Goal: Task Accomplishment & Management: Manage account settings

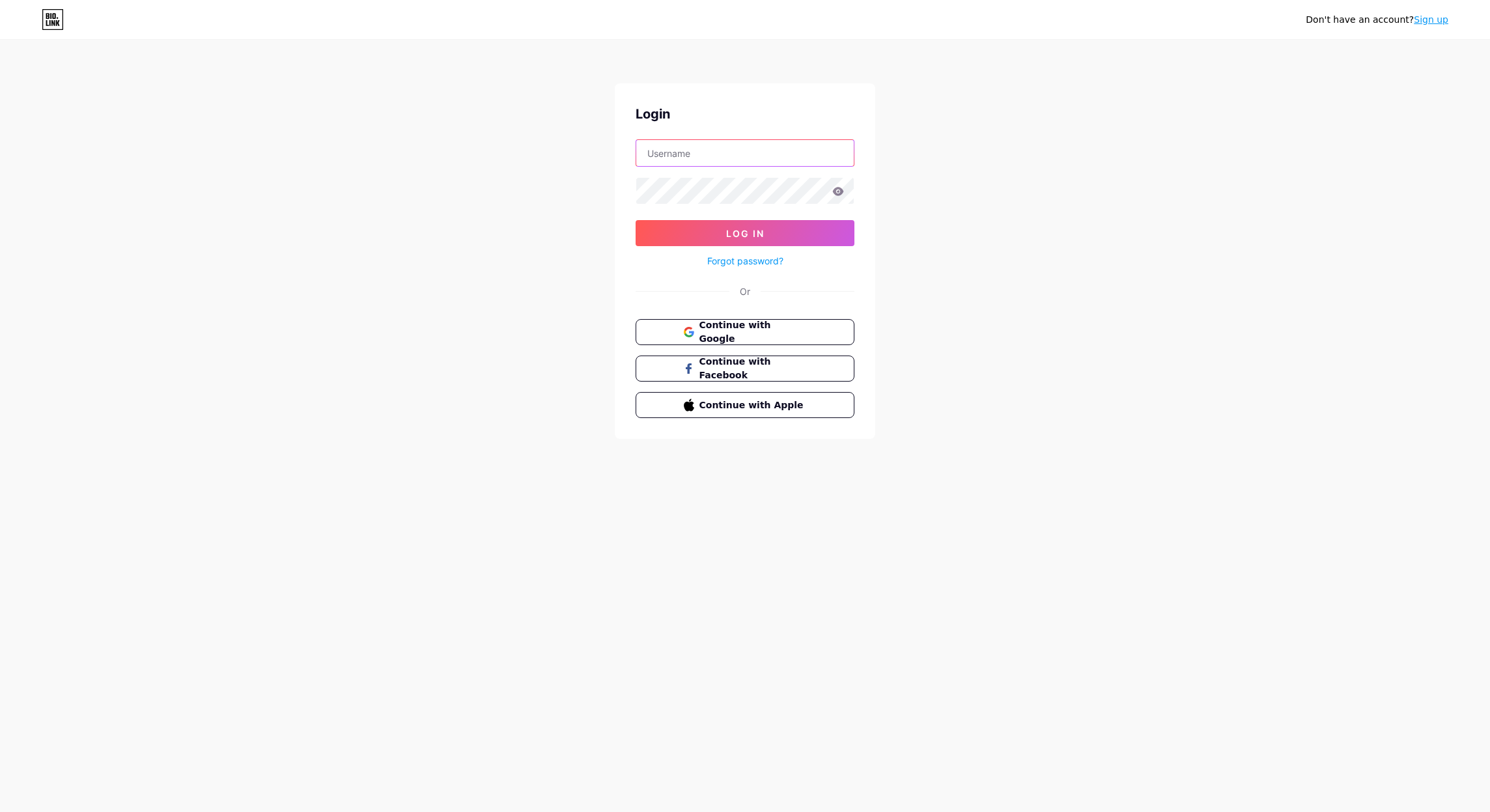
type input "[EMAIL_ADDRESS][DOMAIN_NAME]"
click at [749, 153] on input "[EMAIL_ADDRESS][DOMAIN_NAME]" at bounding box center [745, 153] width 218 height 26
click at [552, 205] on div "Don't have an account? Sign up Login [EMAIL_ADDRESS][DOMAIN_NAME] Log In Forgot…" at bounding box center [745, 240] width 1490 height 480
click at [541, 224] on div "Don't have an account? Sign up Login [EMAIL_ADDRESS][DOMAIN_NAME] Log In Forgot…" at bounding box center [745, 240] width 1490 height 480
click at [801, 230] on button "Log In" at bounding box center [745, 232] width 219 height 26
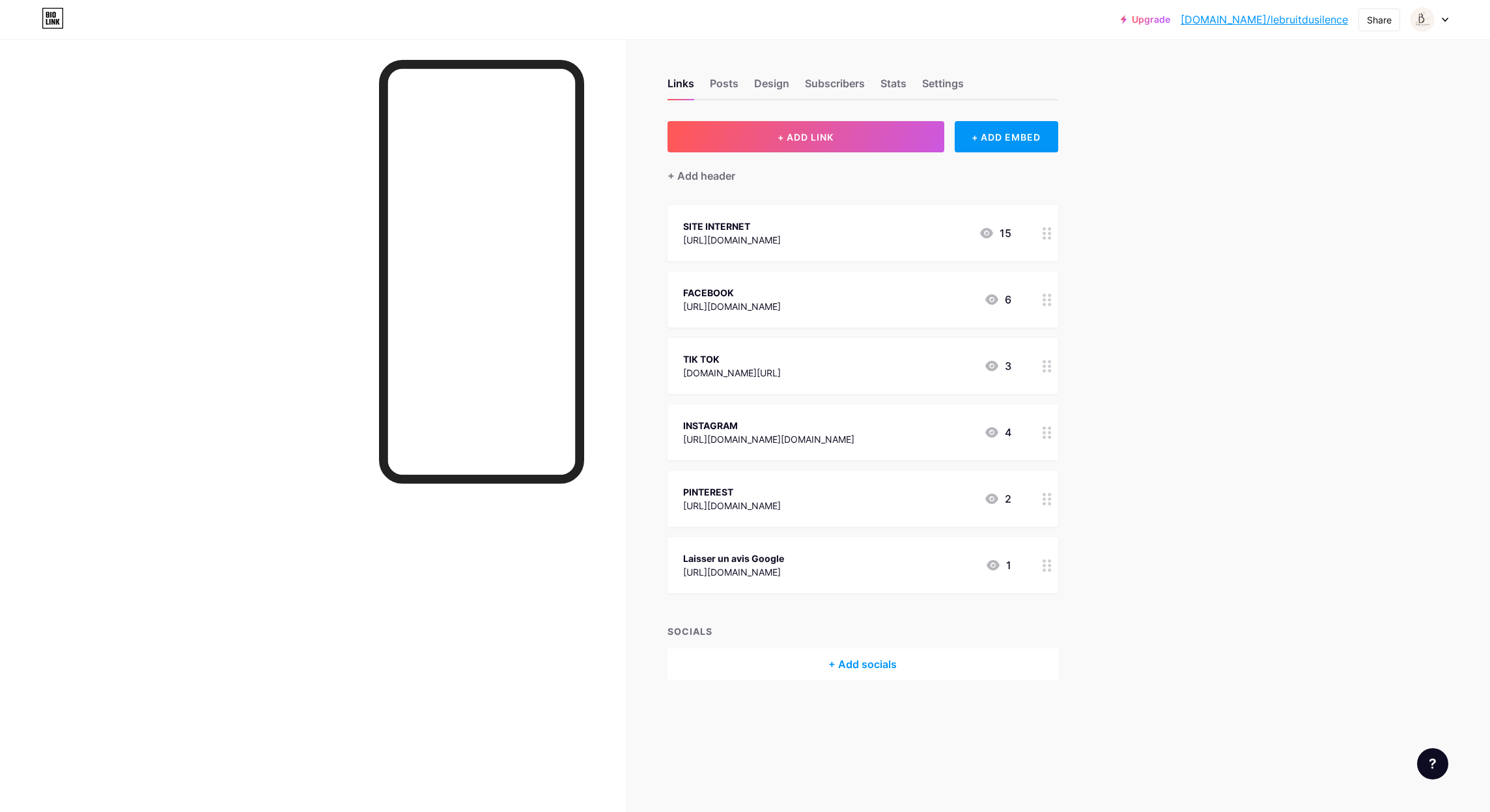
click at [1327, 20] on link "[DOMAIN_NAME]/lebruitdusilence" at bounding box center [1265, 20] width 167 height 16
